Goal: Information Seeking & Learning: Compare options

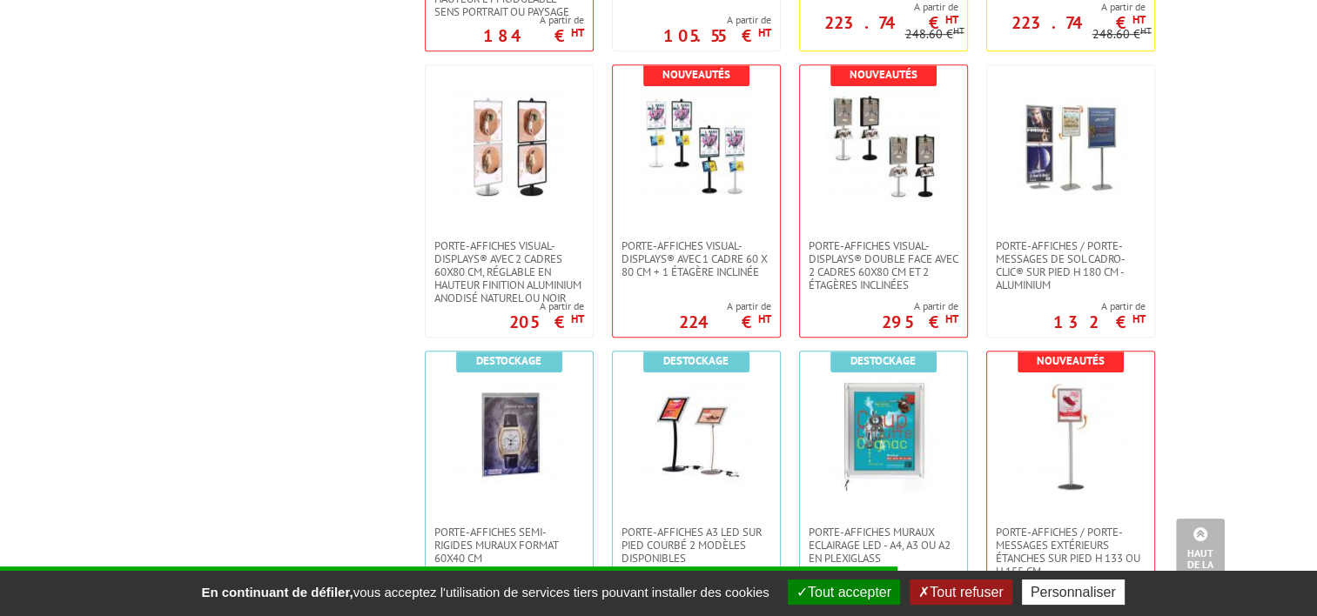
scroll to position [1218, 0]
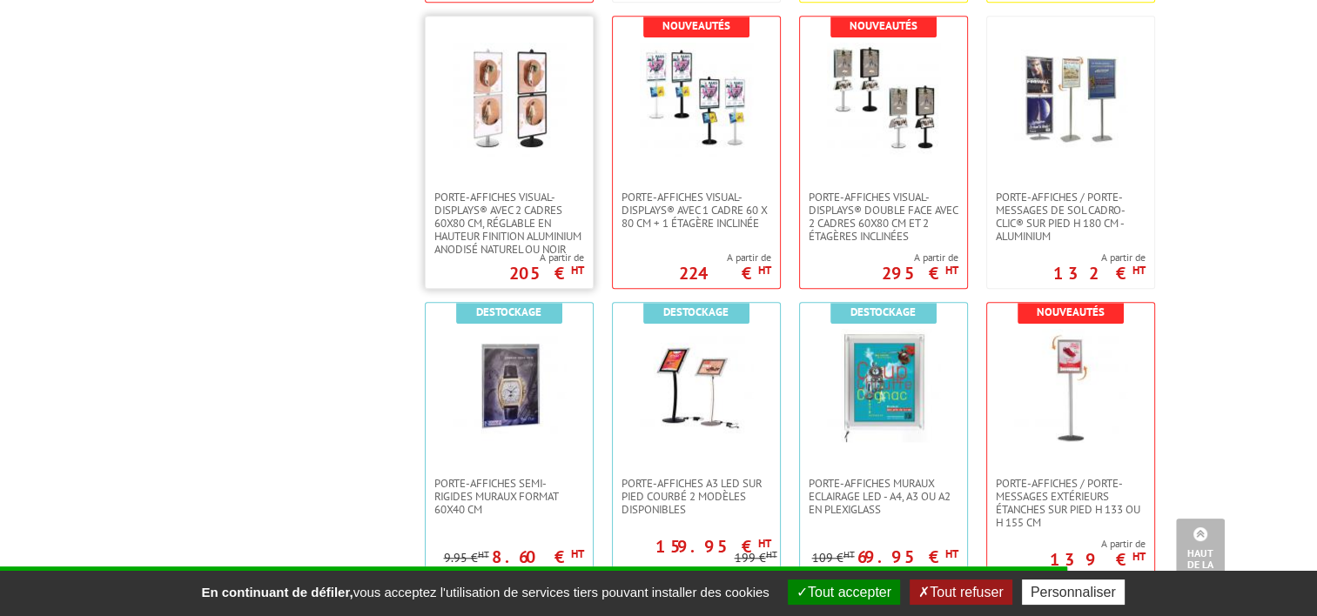
click at [473, 114] on img at bounding box center [508, 99] width 113 height 113
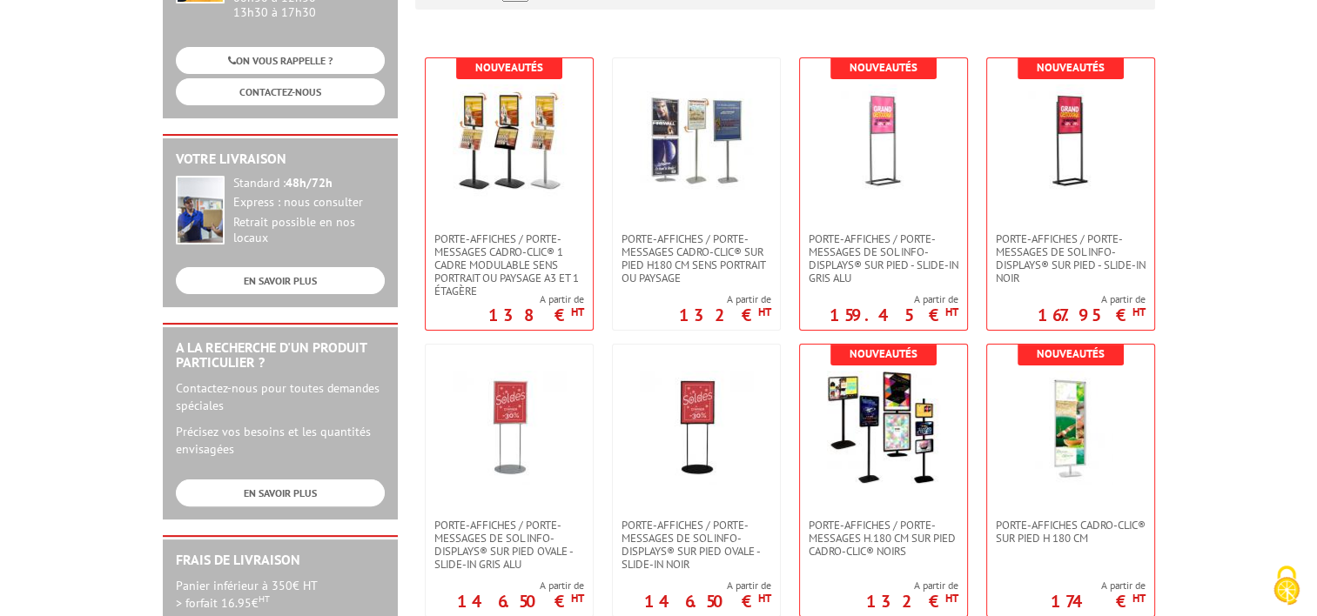
scroll to position [348, 0]
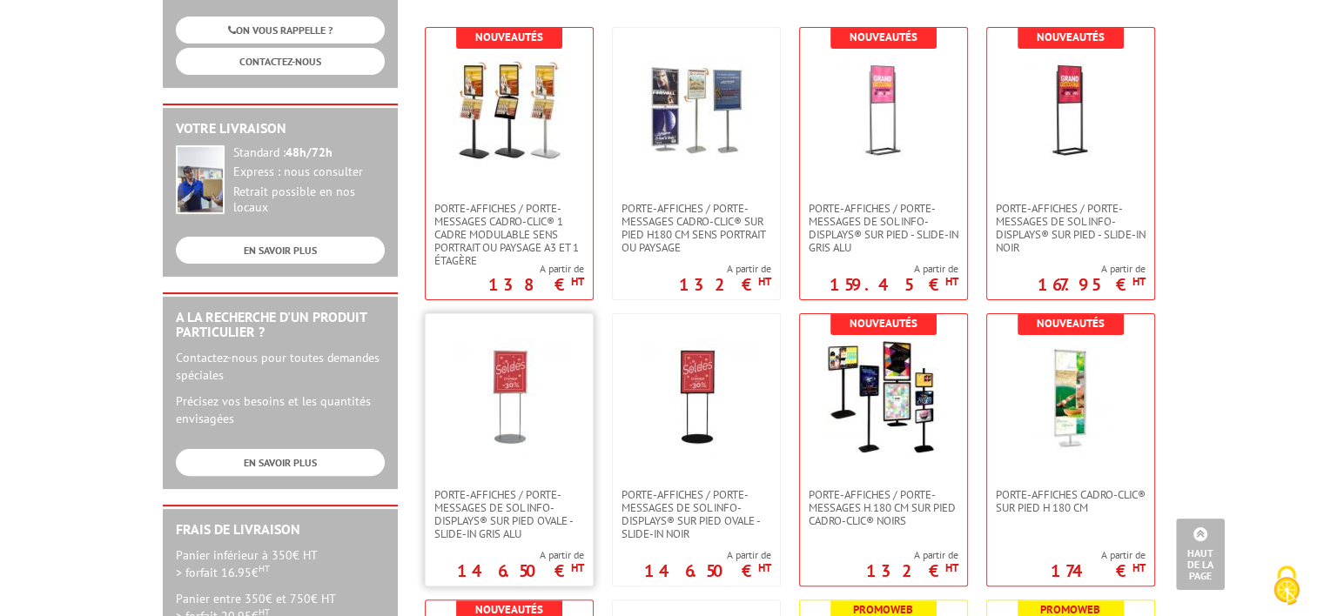
click at [499, 386] on img at bounding box center [508, 396] width 113 height 113
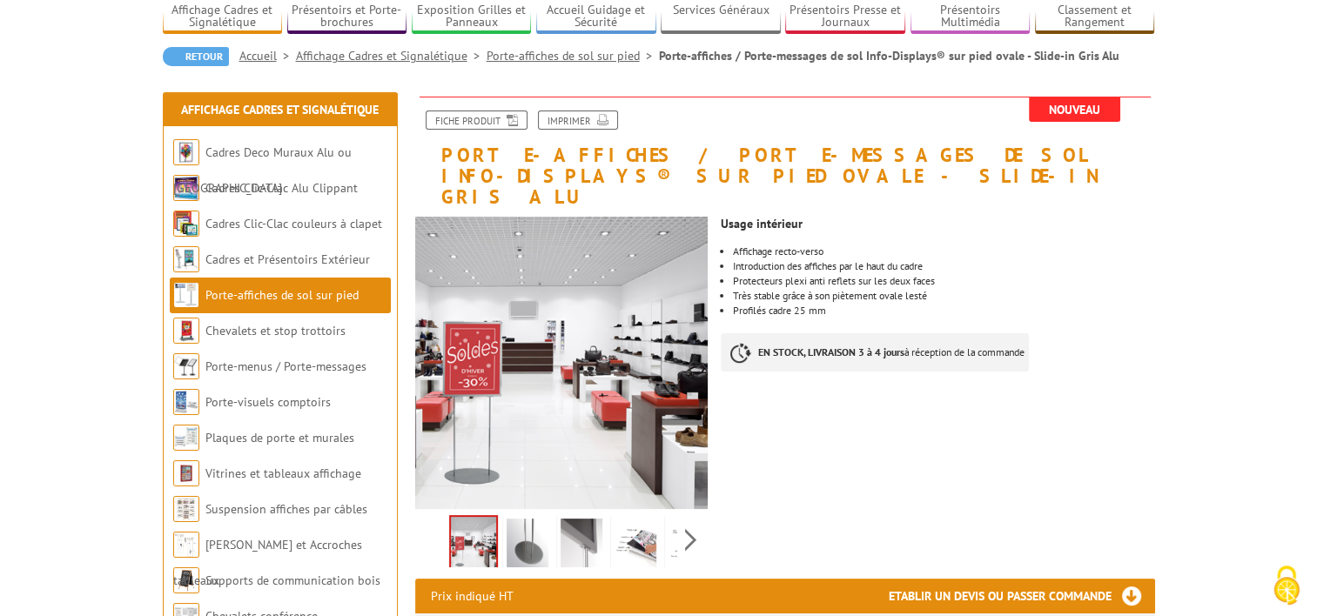
scroll to position [174, 0]
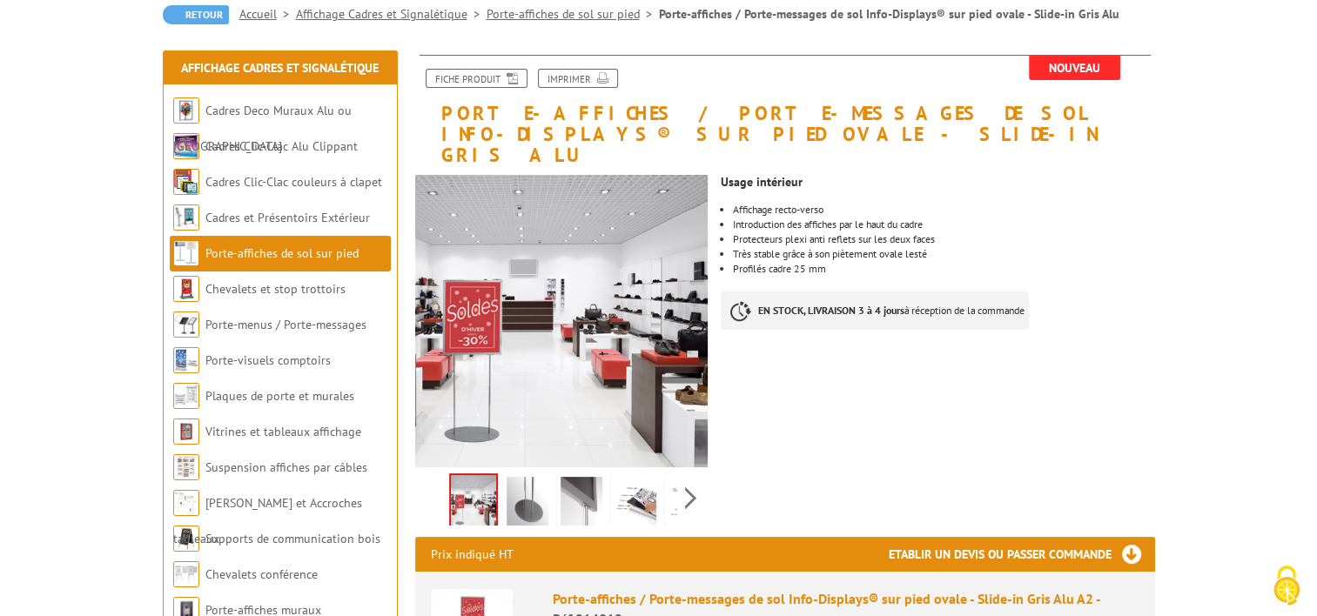
click at [520, 499] on img at bounding box center [527, 504] width 42 height 54
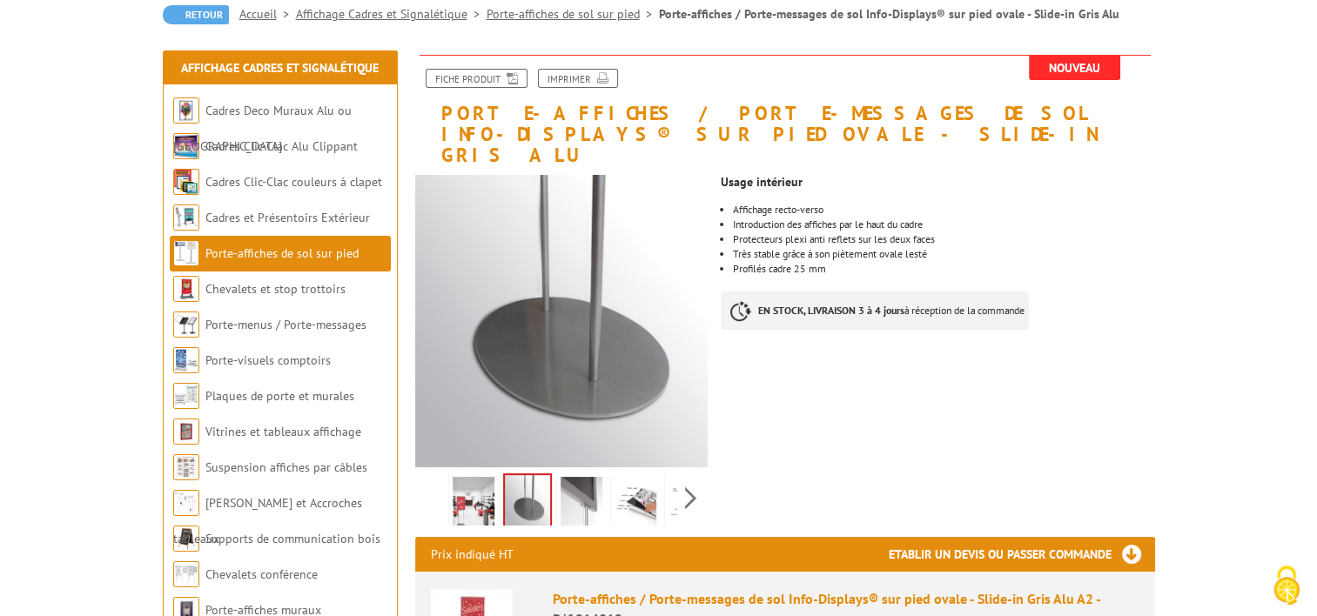
click at [580, 477] on img at bounding box center [581, 504] width 42 height 54
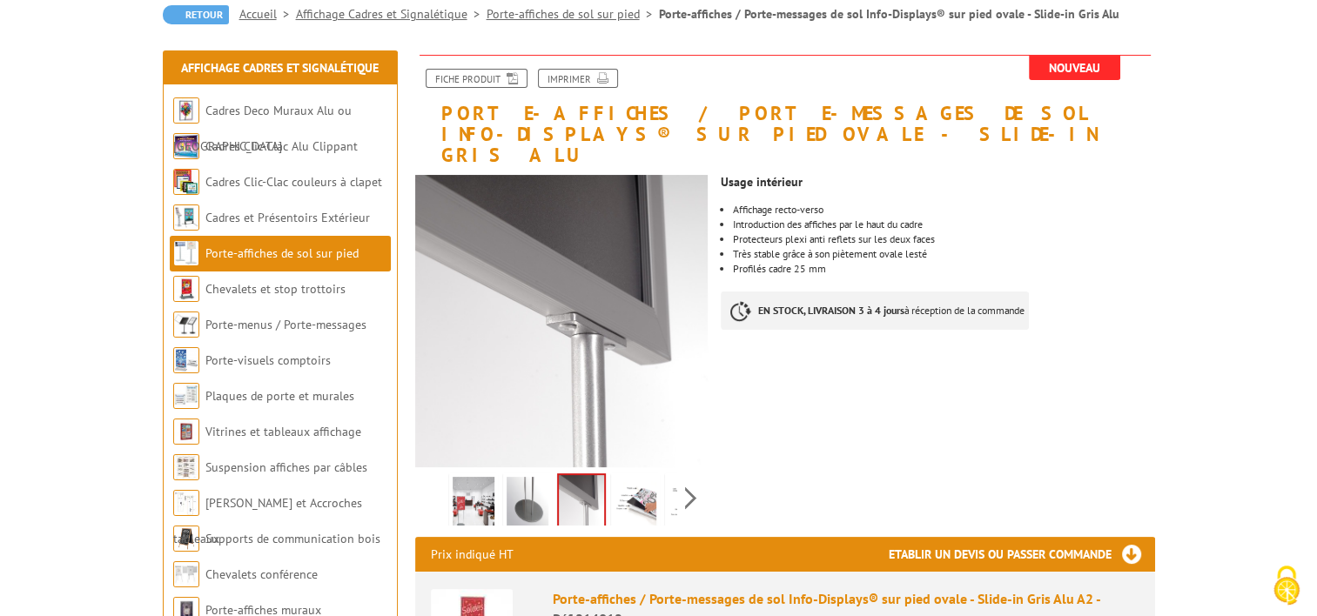
click at [647, 478] on img at bounding box center [635, 504] width 42 height 54
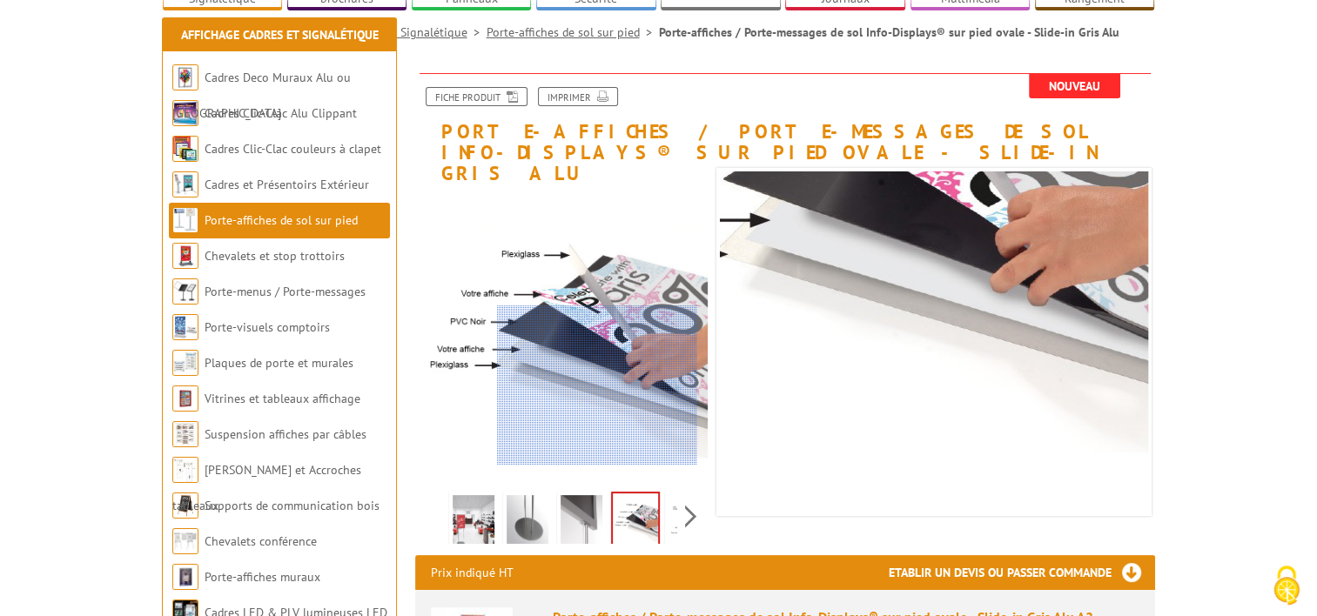
scroll to position [261, 0]
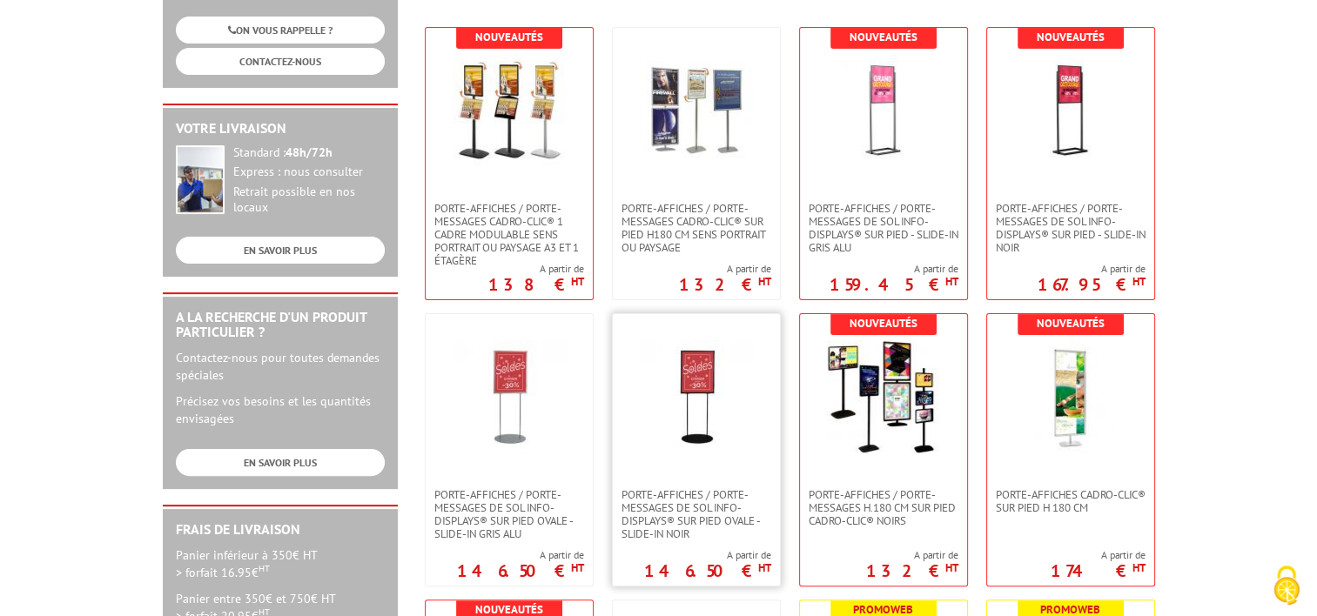
click at [693, 398] on img at bounding box center [696, 396] width 113 height 113
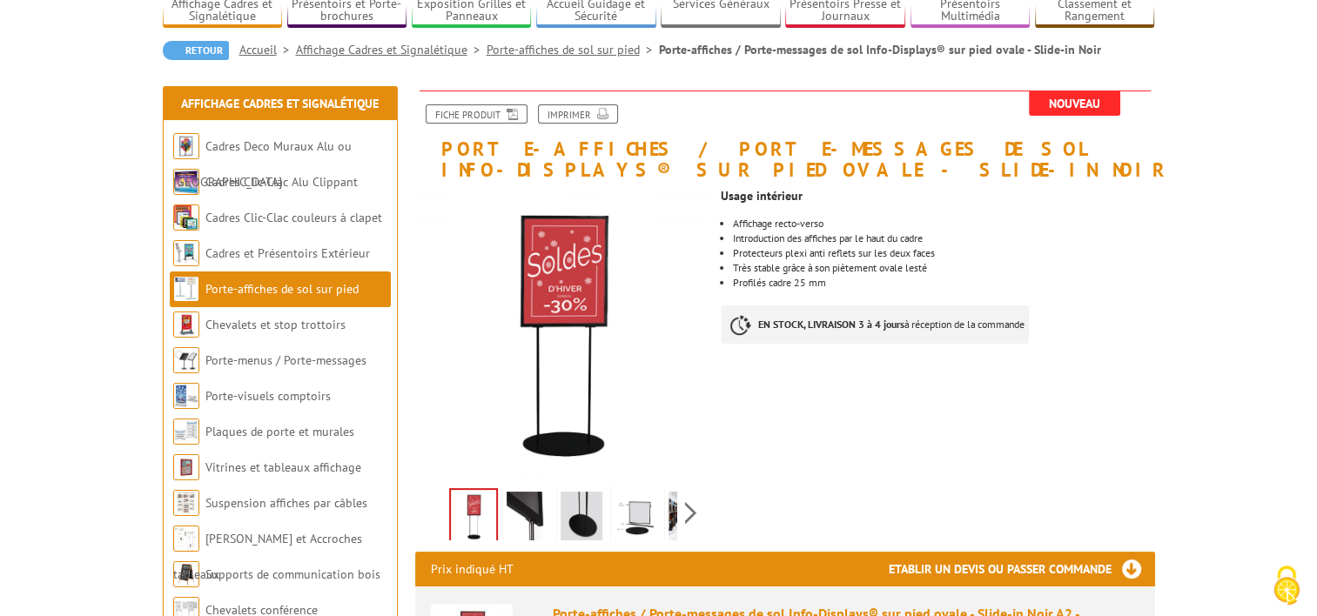
scroll to position [174, 0]
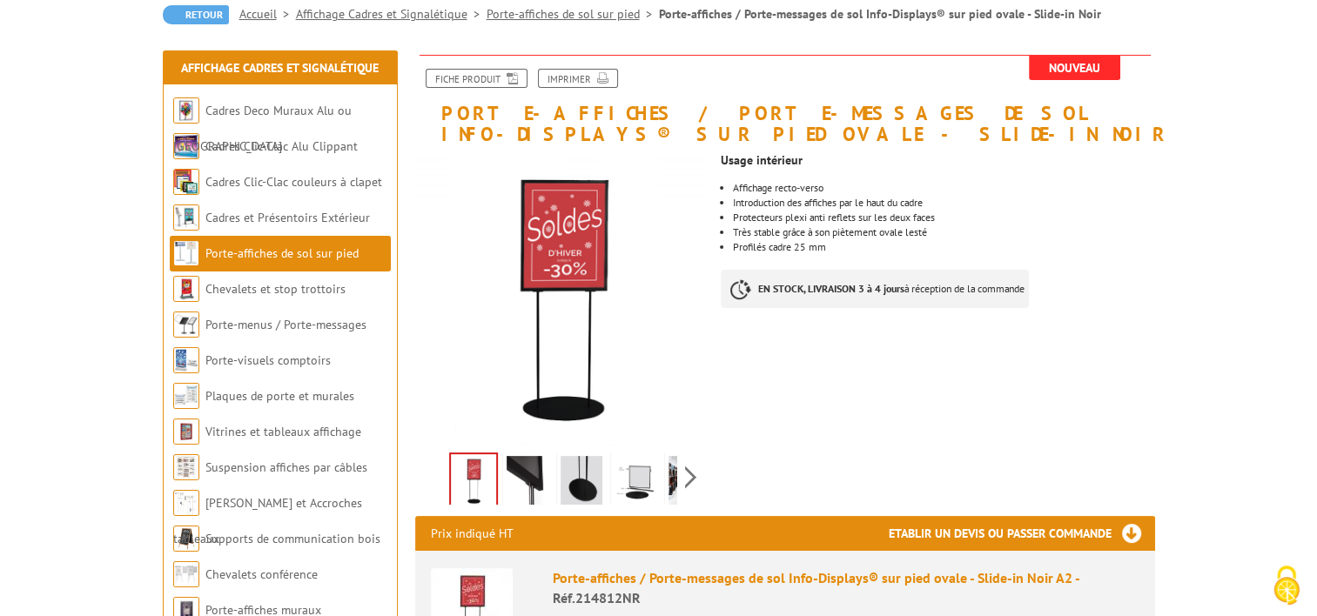
click at [527, 470] on img at bounding box center [527, 483] width 42 height 54
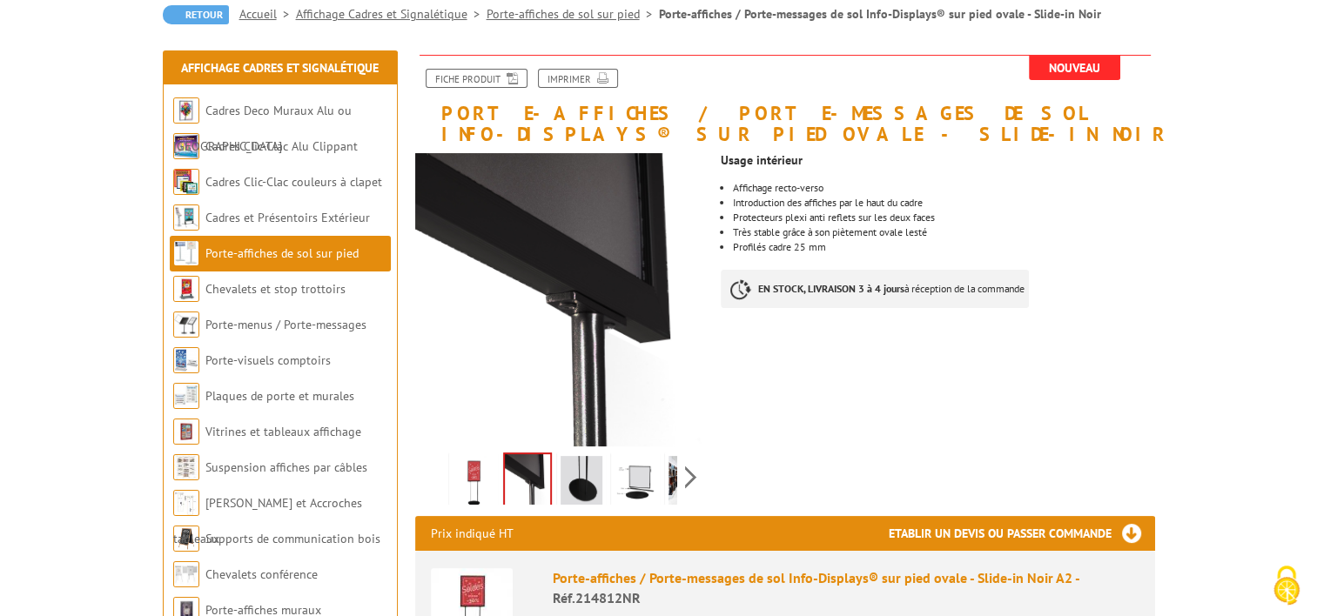
click at [576, 468] on img at bounding box center [581, 483] width 42 height 54
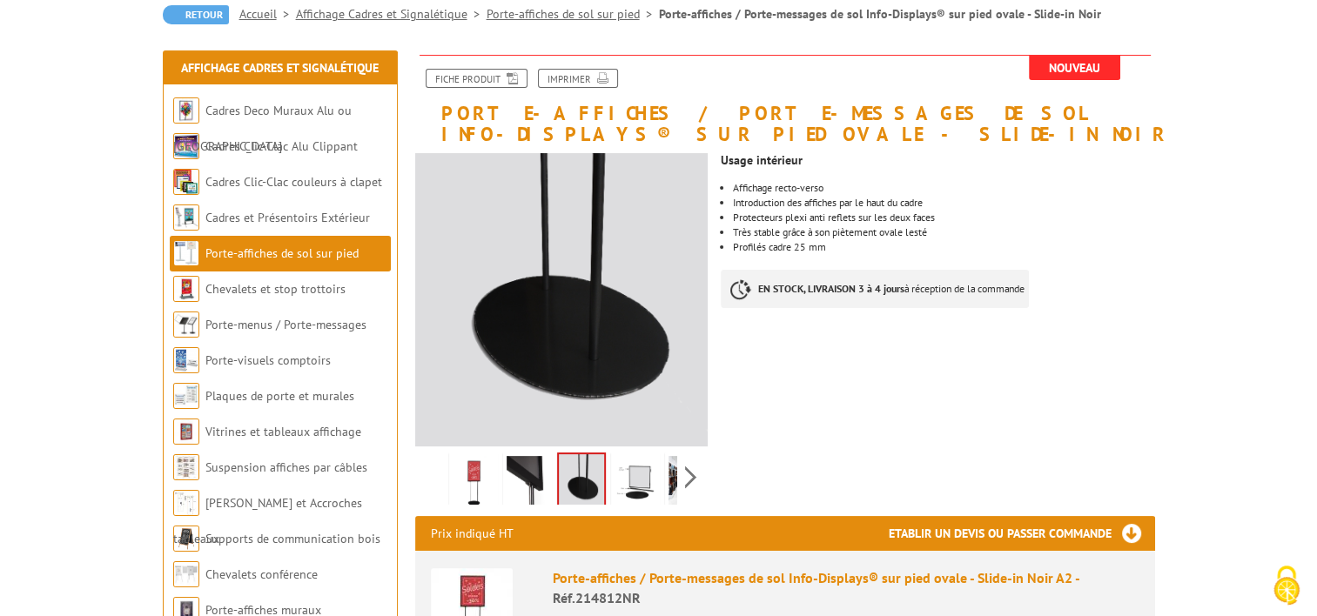
click at [626, 470] on img at bounding box center [635, 483] width 42 height 54
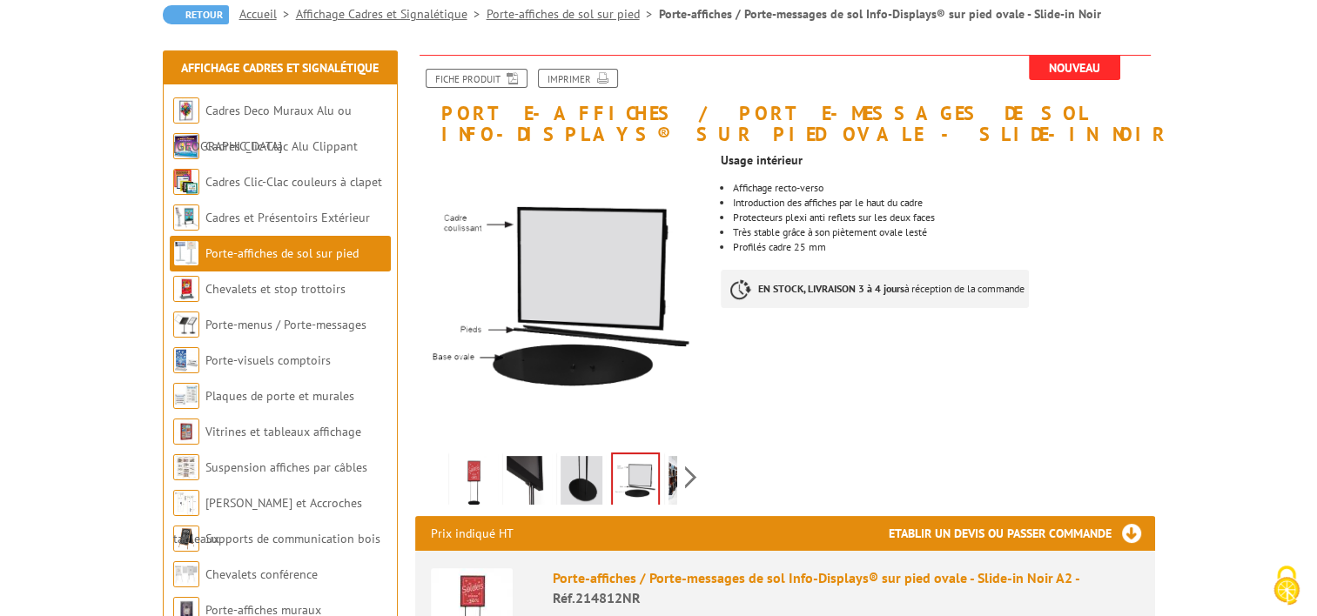
click at [679, 479] on div "Previous Next" at bounding box center [561, 476] width 293 height 61
click at [668, 479] on img at bounding box center [689, 483] width 42 height 54
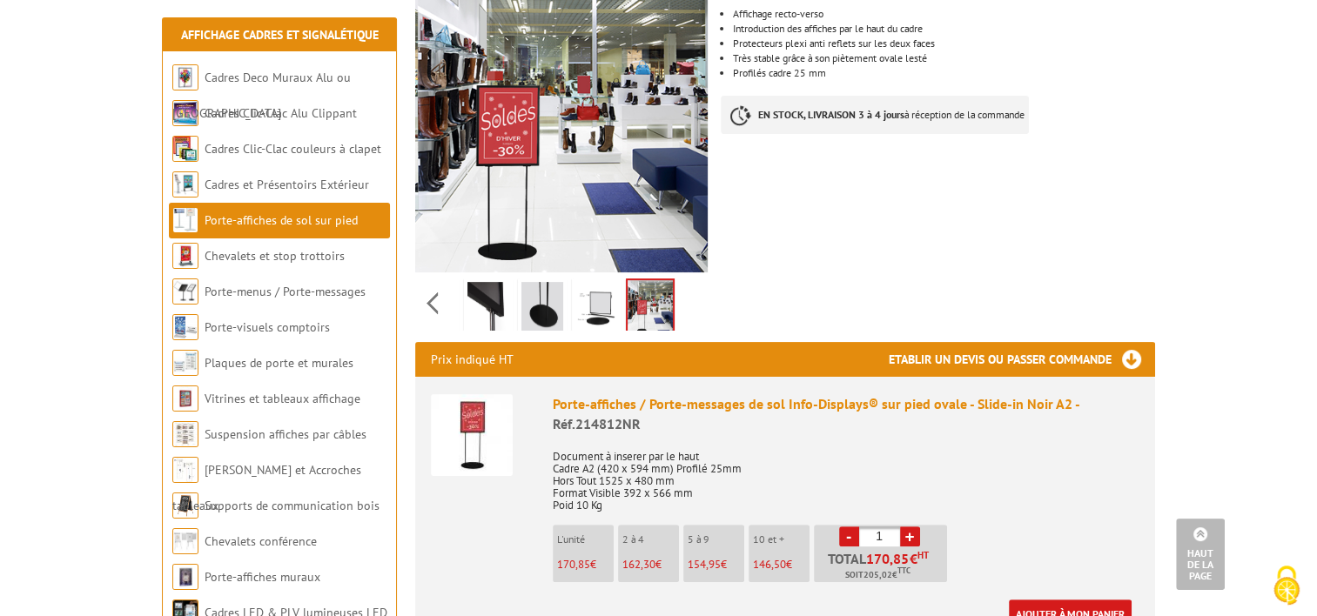
scroll to position [87, 0]
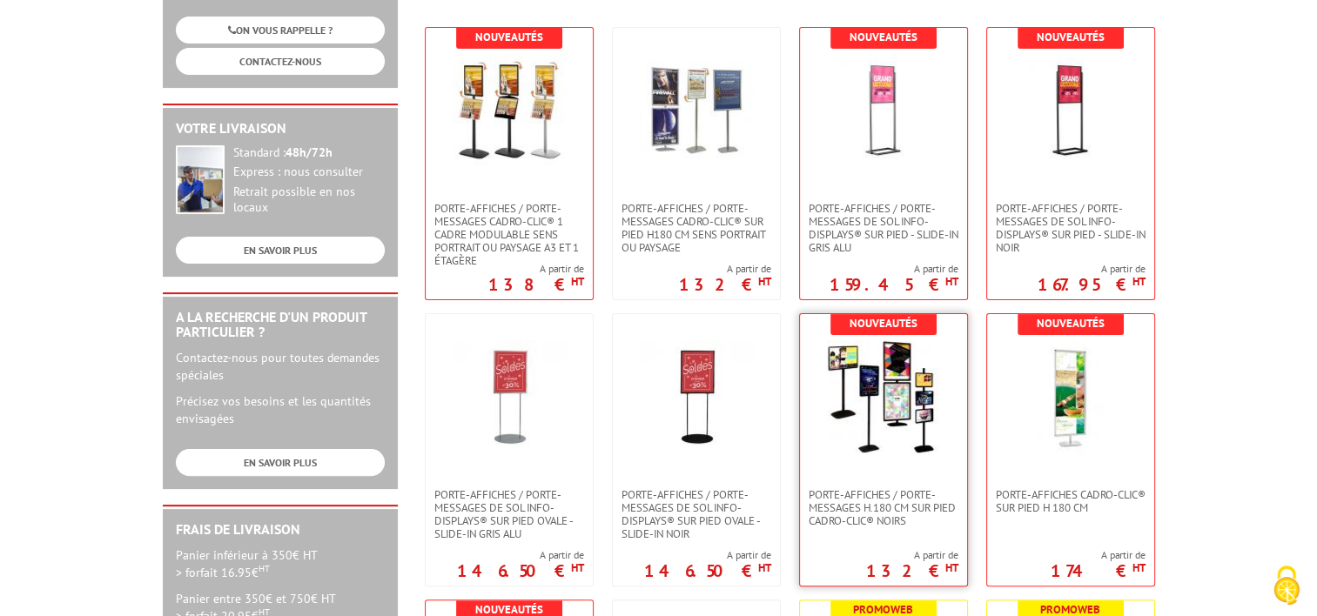
click at [844, 432] on img at bounding box center [883, 396] width 113 height 113
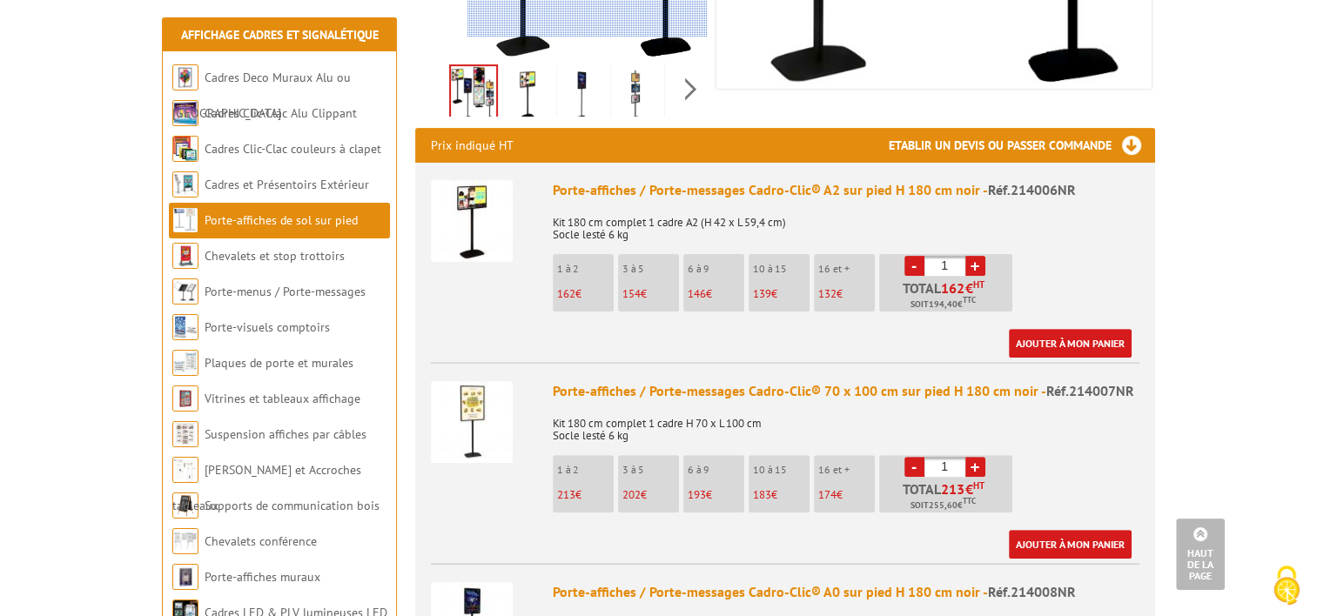
scroll to position [609, 0]
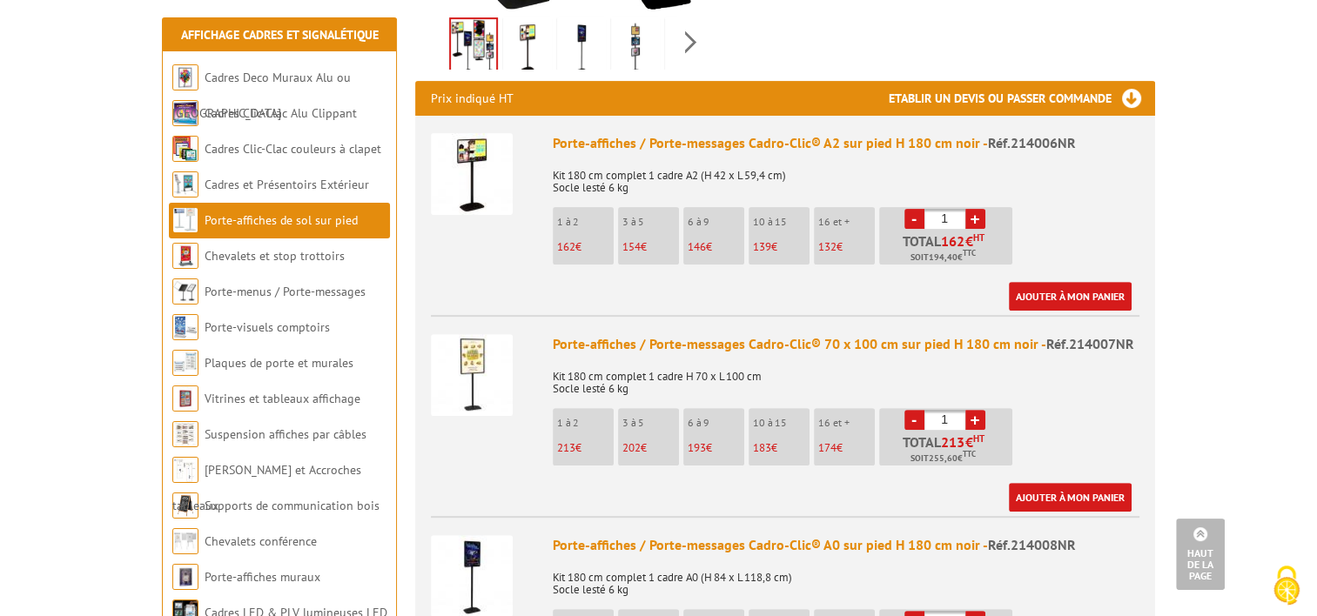
click at [482, 348] on img at bounding box center [472, 375] width 82 height 82
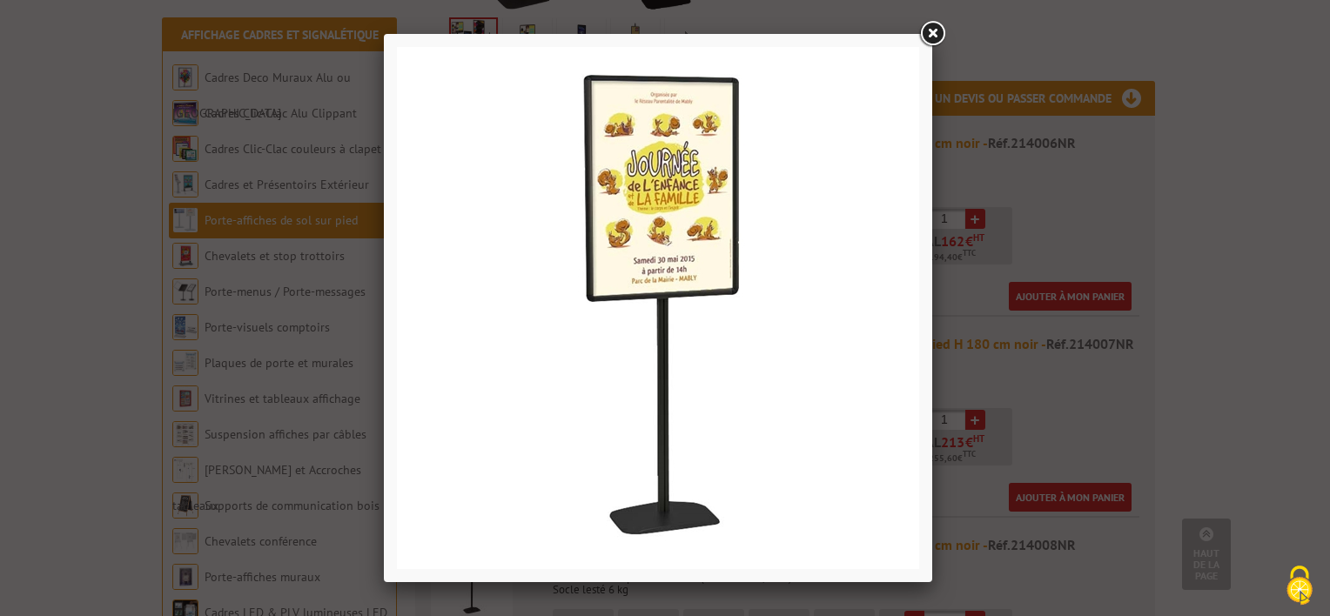
click at [923, 327] on div at bounding box center [658, 308] width 548 height 548
click at [983, 332] on div at bounding box center [665, 308] width 1330 height 616
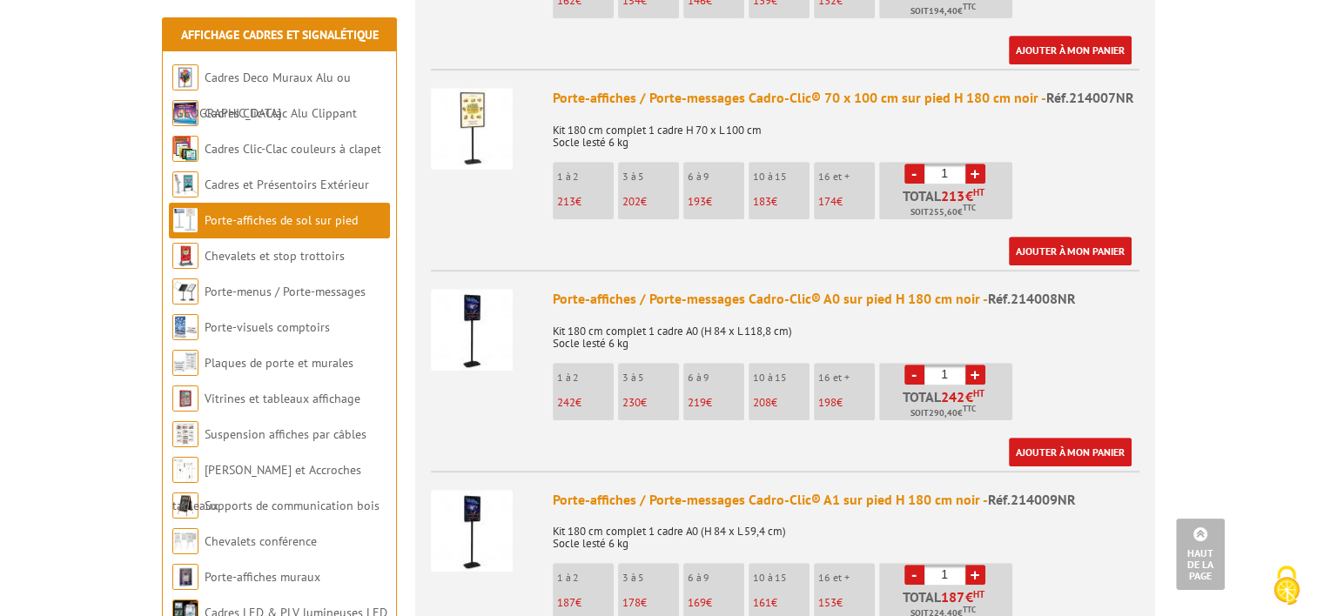
scroll to position [870, 0]
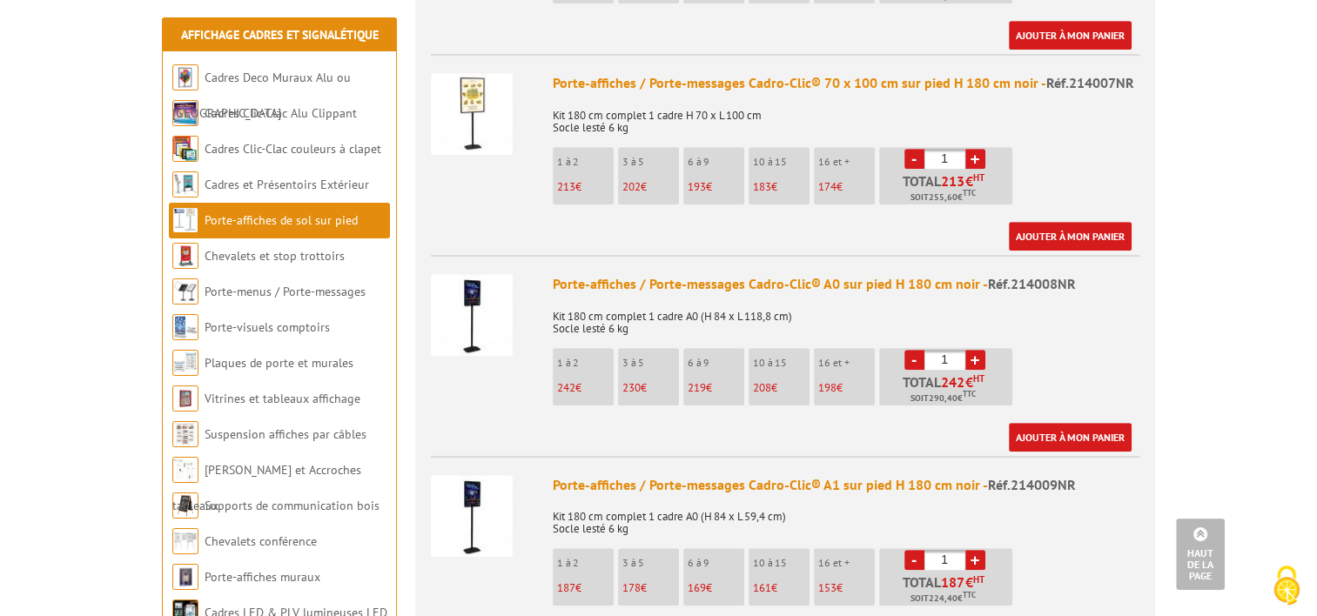
click at [473, 307] on img at bounding box center [472, 315] width 82 height 82
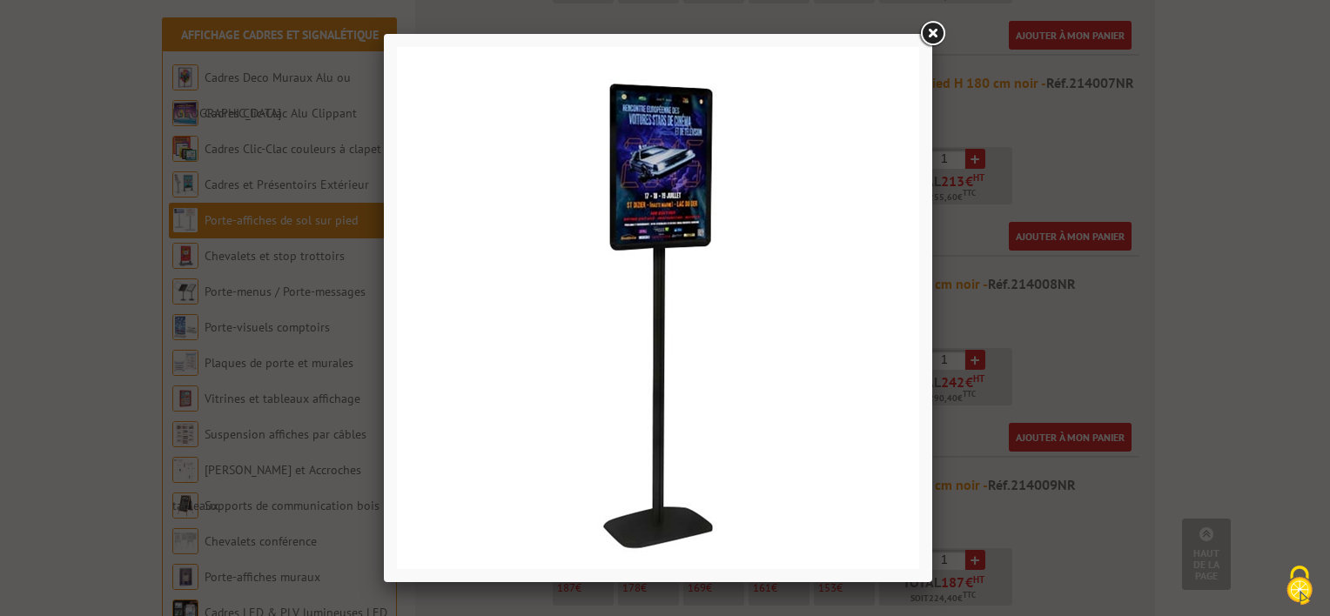
click at [994, 302] on div at bounding box center [665, 308] width 1330 height 616
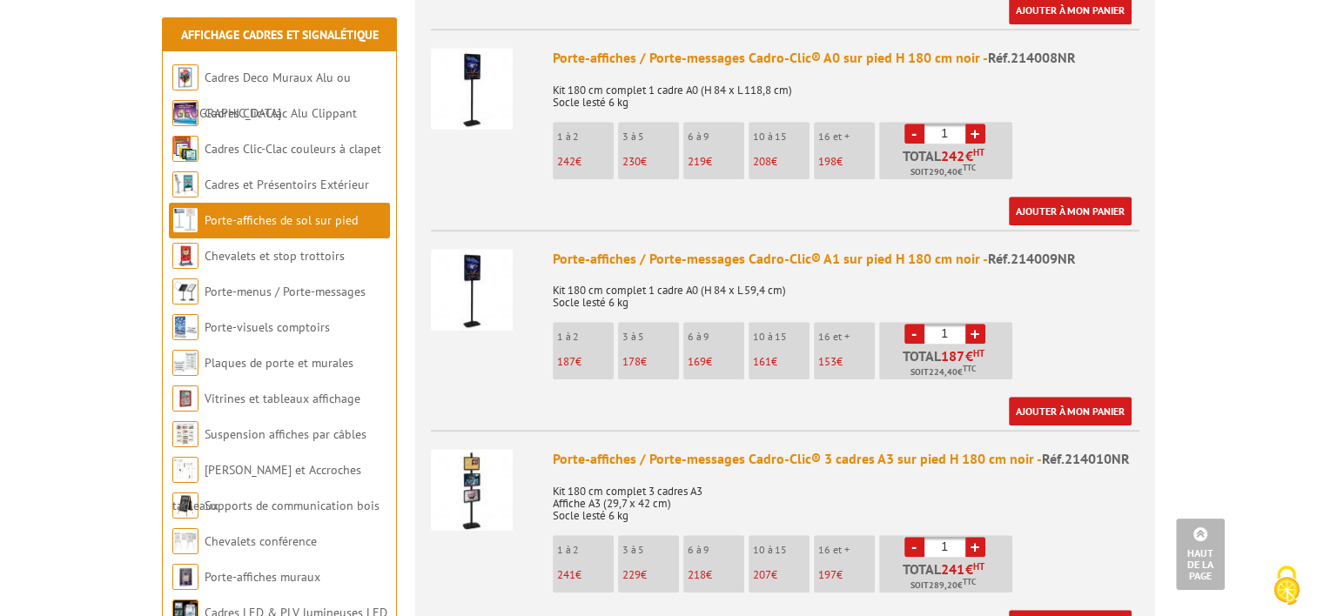
scroll to position [1131, 0]
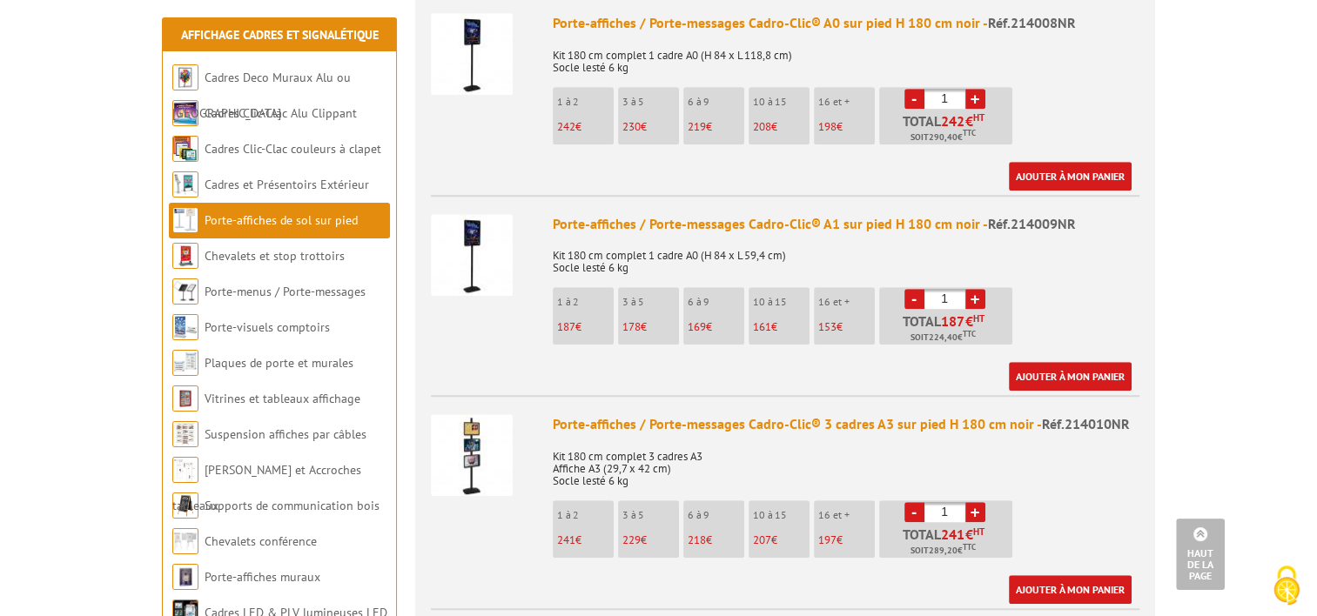
click at [487, 422] on img at bounding box center [472, 455] width 82 height 82
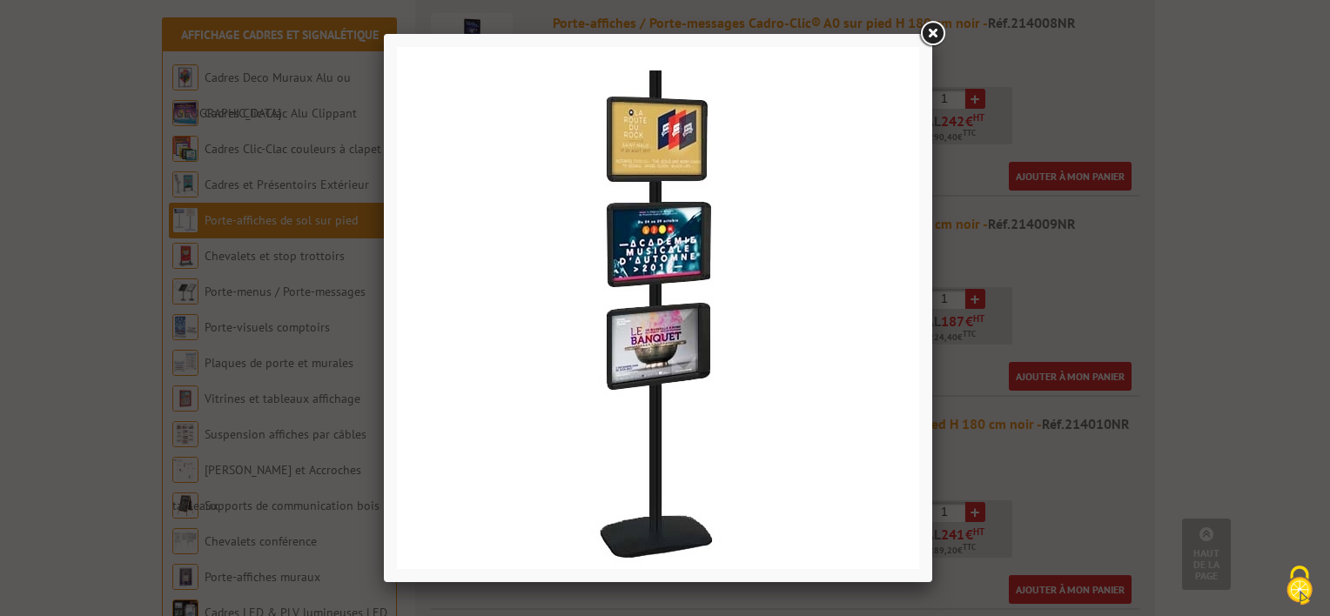
click at [957, 365] on div at bounding box center [665, 308] width 1330 height 616
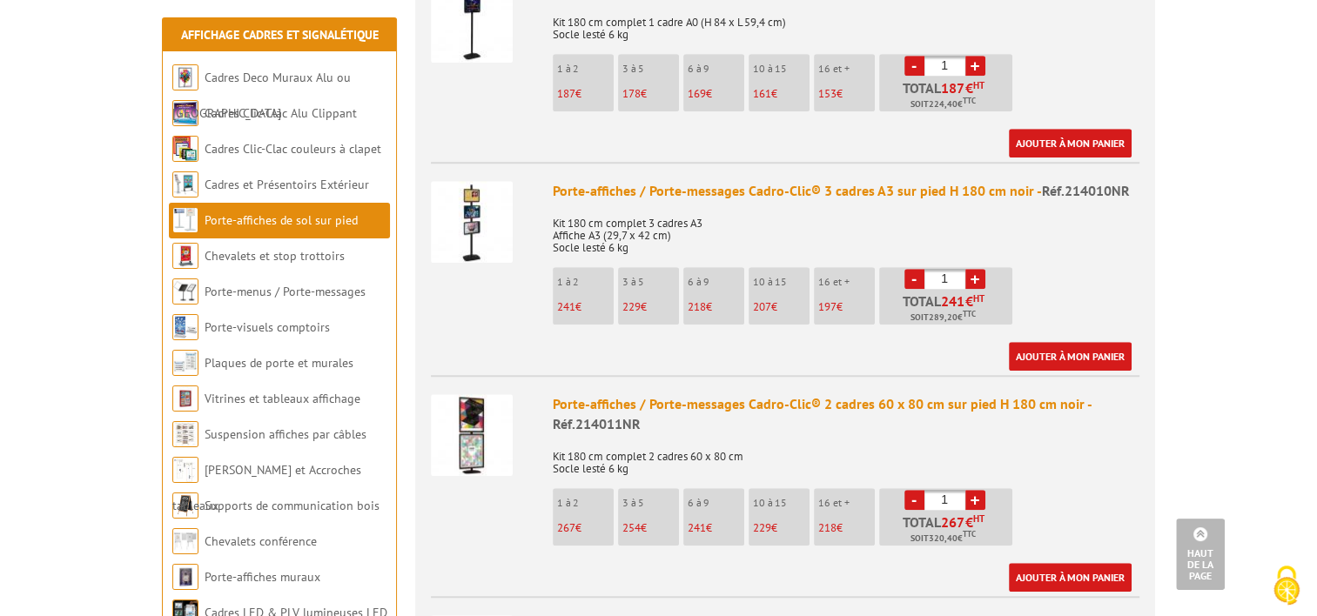
scroll to position [1479, 0]
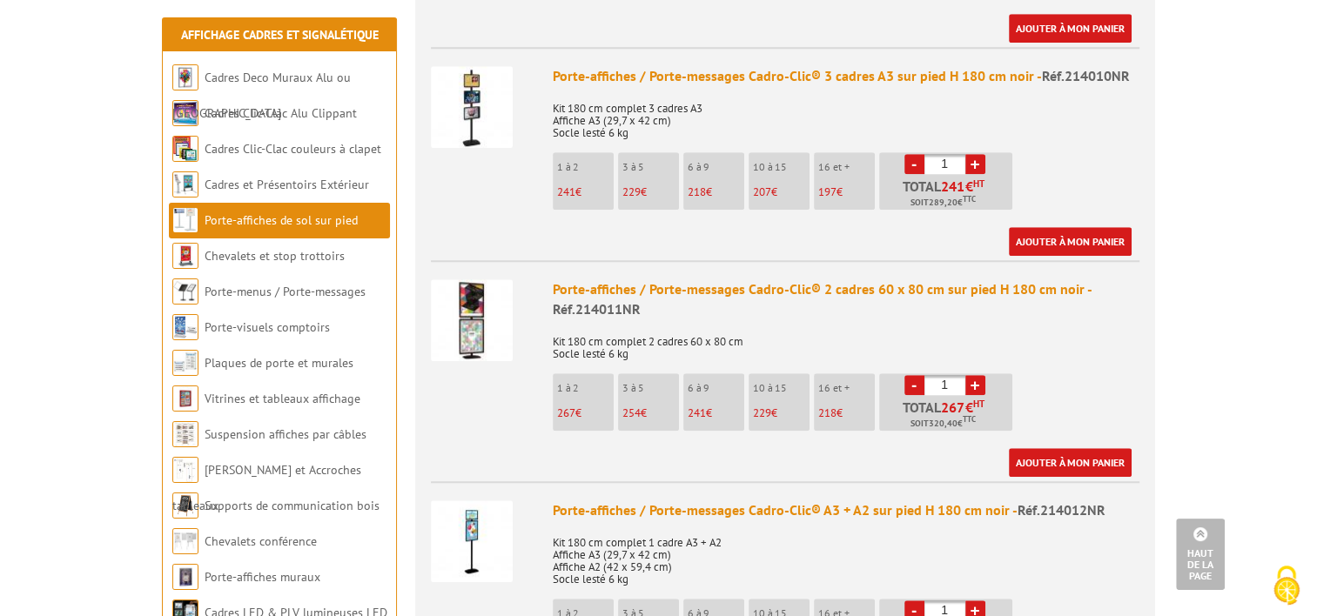
click at [486, 317] on img at bounding box center [472, 320] width 82 height 82
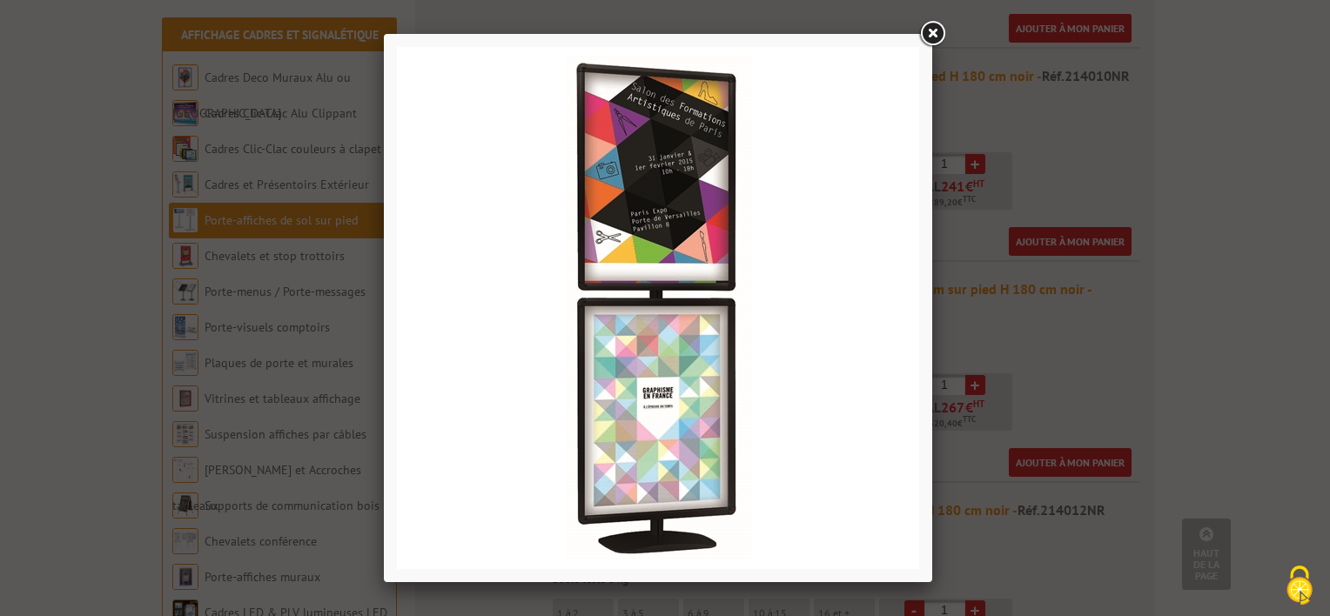
click at [955, 279] on div at bounding box center [665, 308] width 1330 height 616
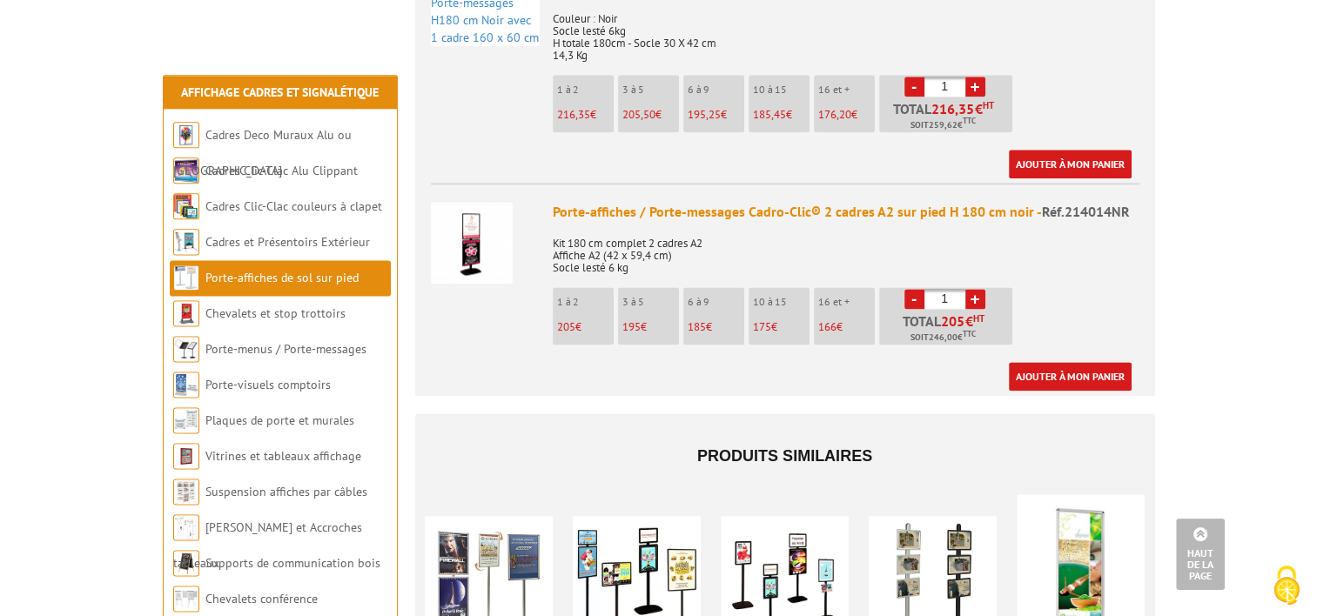
scroll to position [2349, 0]
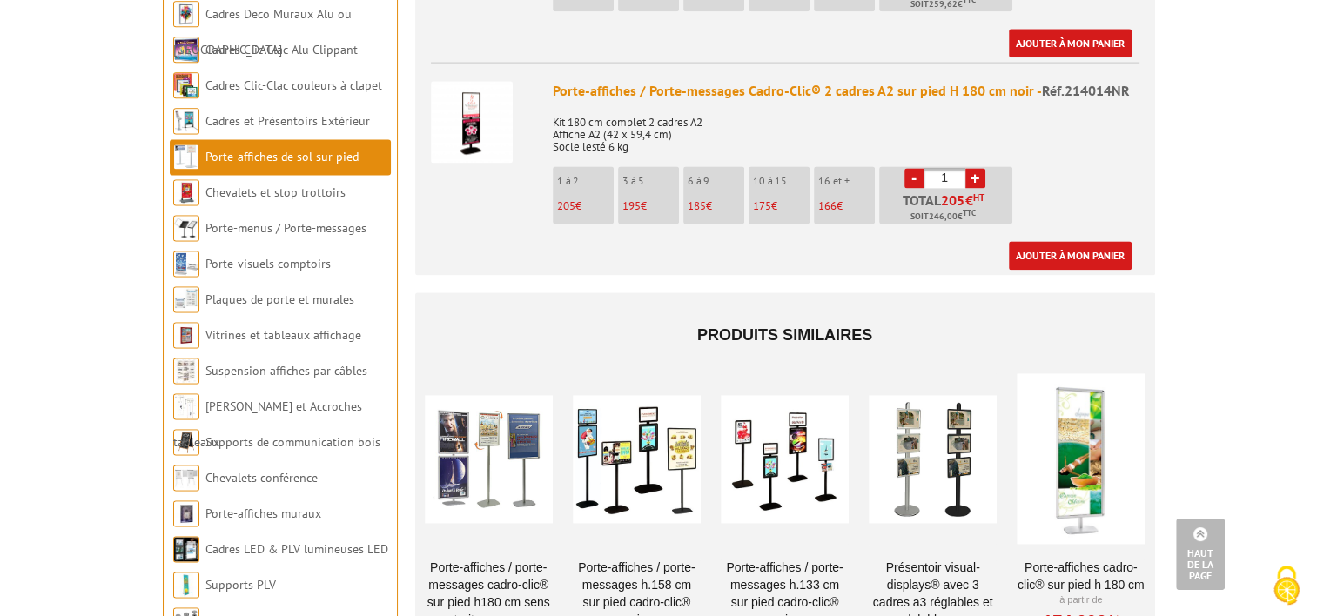
click at [567, 310] on h4 "Produits similaires" at bounding box center [785, 336] width 722 height 52
